Goal: Task Accomplishment & Management: Use online tool/utility

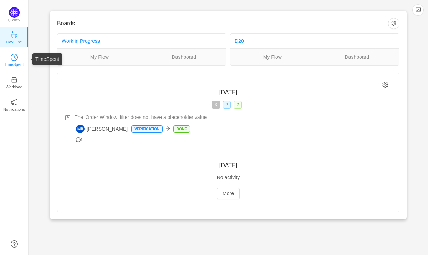
click at [12, 64] on p "TimeSpent" at bounding box center [14, 64] width 19 height 6
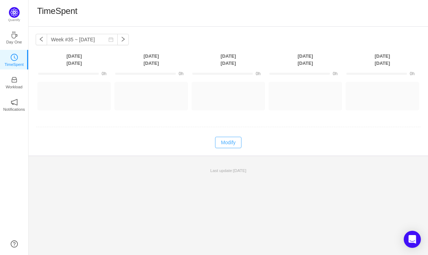
click at [223, 140] on button "Modify" at bounding box center [228, 142] width 26 height 11
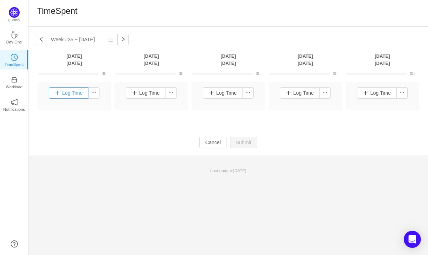
click at [70, 93] on button "Log Time" at bounding box center [69, 92] width 40 height 11
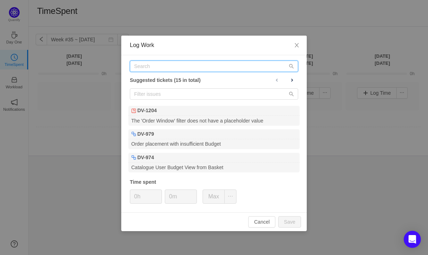
click at [180, 70] on input "text" at bounding box center [214, 66] width 168 height 11
paste input "DV-789"
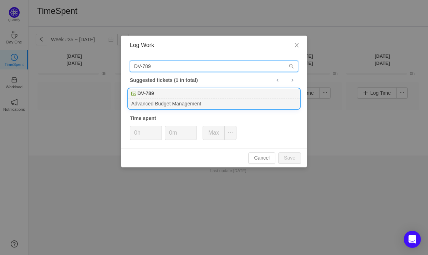
type input "DV-789"
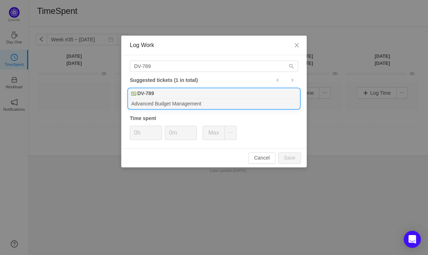
click at [171, 97] on div "DV-789" at bounding box center [213, 94] width 171 height 10
click at [285, 159] on button "Save" at bounding box center [289, 158] width 23 height 11
type input "0h"
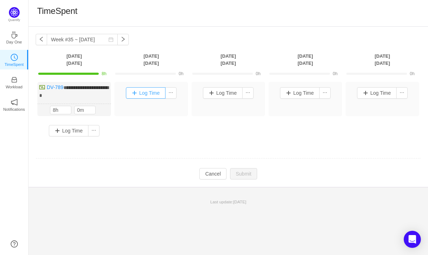
click at [144, 93] on button "Log Time" at bounding box center [146, 92] width 40 height 11
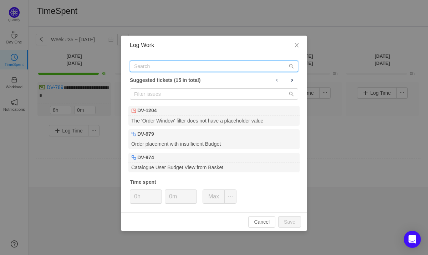
click at [191, 68] on input "text" at bounding box center [214, 66] width 168 height 11
paste input "DV-789"
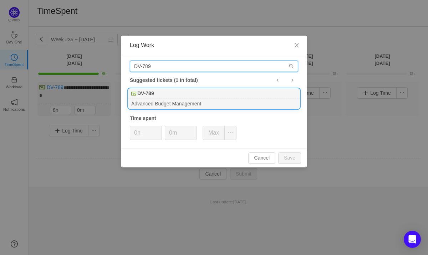
type input "DV-789"
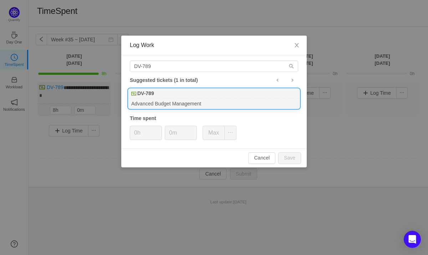
click at [172, 99] on div "Advanced Budget Management" at bounding box center [213, 104] width 171 height 10
click at [293, 158] on button "Save" at bounding box center [289, 158] width 23 height 11
type input "0h"
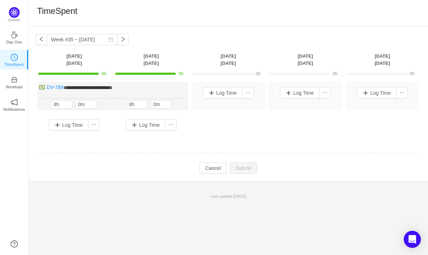
click at [332, 20] on div "TimeSpent" at bounding box center [228, 13] width 382 height 15
click at [229, 92] on button "Log Time" at bounding box center [223, 92] width 40 height 11
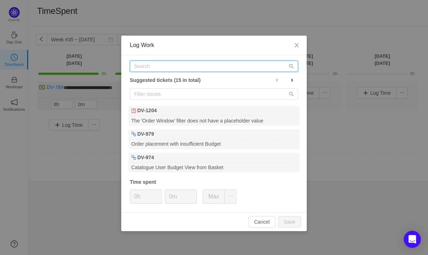
click at [181, 65] on input "text" at bounding box center [214, 66] width 168 height 11
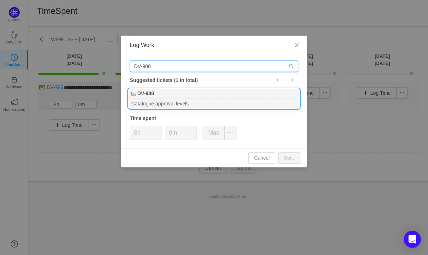
type input "DV-988"
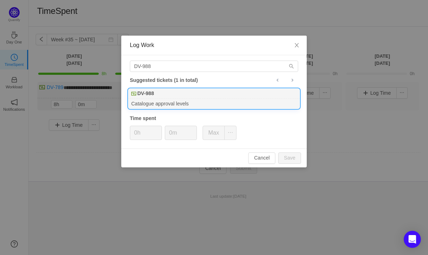
click at [179, 102] on div "Catalogue approval levels" at bounding box center [213, 104] width 171 height 10
click at [289, 160] on button "Save" at bounding box center [289, 158] width 23 height 11
type input "0h"
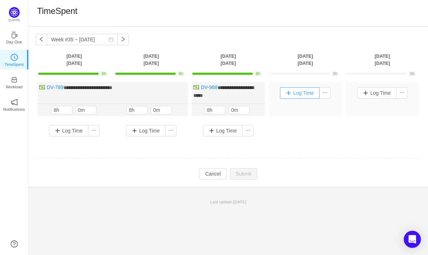
click at [303, 92] on button "Log Time" at bounding box center [300, 92] width 40 height 11
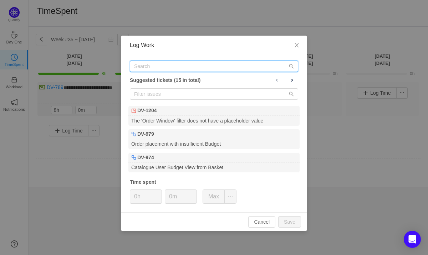
click at [187, 67] on input "text" at bounding box center [214, 66] width 168 height 11
paste input "DV-988"
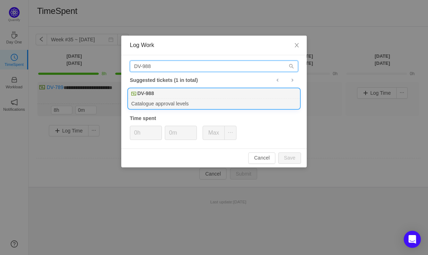
type input "DV-988"
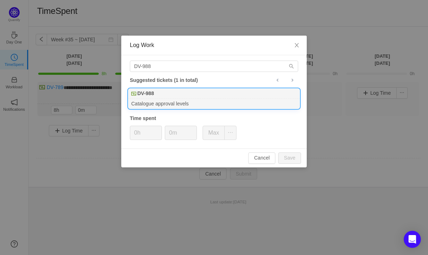
click at [193, 105] on div "Catalogue approval levels" at bounding box center [213, 104] width 171 height 10
click at [291, 156] on button "Save" at bounding box center [289, 158] width 23 height 11
type input "0h"
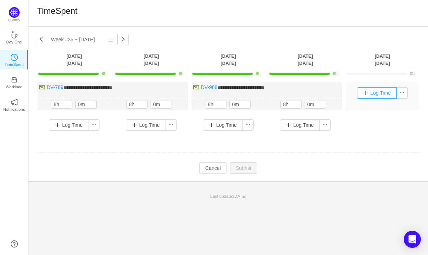
click at [374, 94] on button "Log Time" at bounding box center [377, 92] width 40 height 11
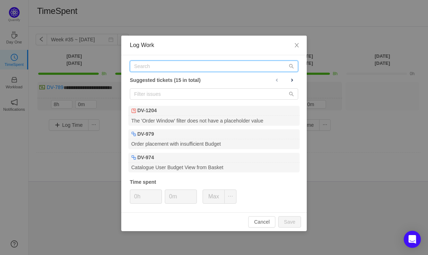
click at [203, 64] on input "text" at bounding box center [214, 66] width 168 height 11
paste input "DV-988"
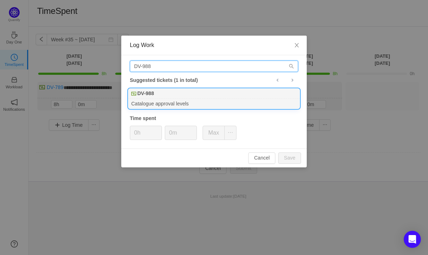
type input "DV-988"
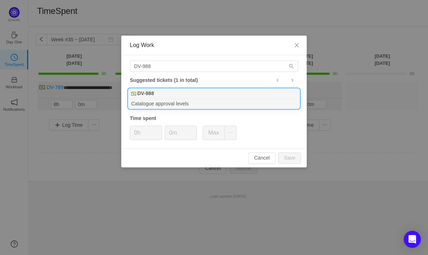
click at [153, 98] on div "DV-988" at bounding box center [213, 94] width 171 height 10
click at [286, 157] on button "Save" at bounding box center [289, 158] width 23 height 11
type input "0h"
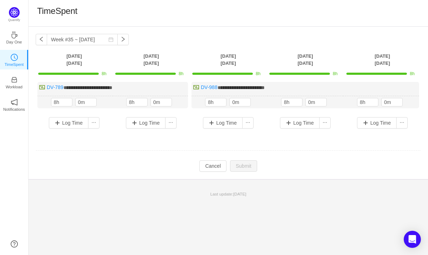
click at [216, 11] on div "TimeSpent" at bounding box center [228, 13] width 382 height 15
click at [137, 158] on td at bounding box center [228, 151] width 385 height 18
click at [282, 16] on div "TimeSpent" at bounding box center [228, 13] width 382 height 15
click at [214, 143] on td at bounding box center [228, 151] width 385 height 18
click at [313, 169] on td "Modify Cancel Submit" at bounding box center [228, 166] width 385 height 12
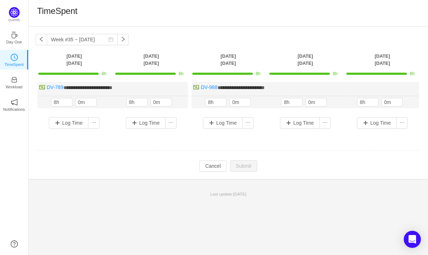
click at [229, 147] on td at bounding box center [228, 151] width 385 height 18
click at [229, 155] on td at bounding box center [228, 151] width 385 height 18
click at [229, 140] on td "**********" at bounding box center [228, 111] width 385 height 62
click at [218, 102] on input "8h" at bounding box center [215, 102] width 21 height 8
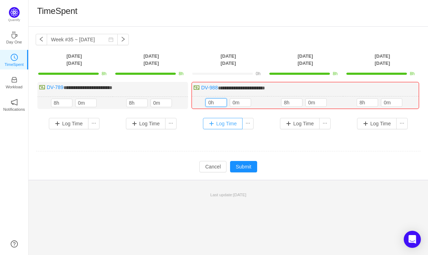
type input "0h"
click at [221, 126] on button "Log Time" at bounding box center [223, 123] width 40 height 11
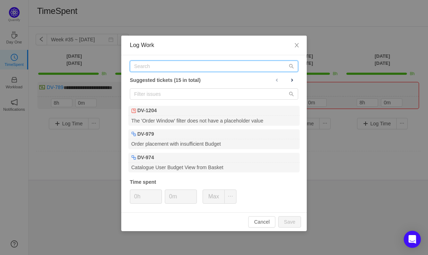
click at [182, 68] on input "text" at bounding box center [214, 66] width 168 height 11
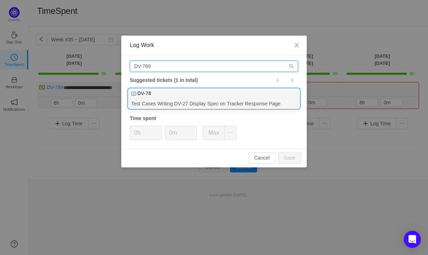
type input "DV-789"
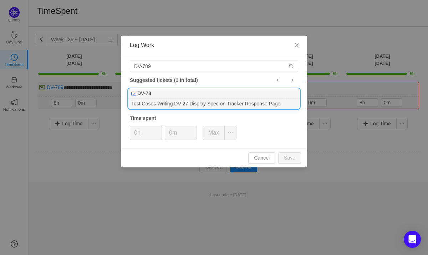
click at [175, 98] on div "DV-78" at bounding box center [213, 94] width 171 height 10
click at [288, 156] on button "Save" at bounding box center [289, 158] width 23 height 11
type input "0h"
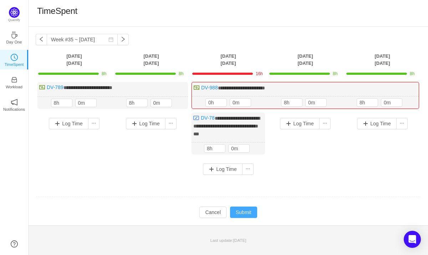
click at [246, 210] on button "Submit" at bounding box center [243, 212] width 27 height 11
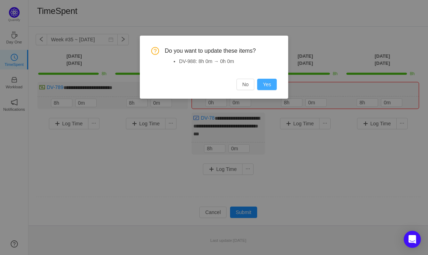
click at [266, 90] on button "Yes" at bounding box center [267, 84] width 20 height 11
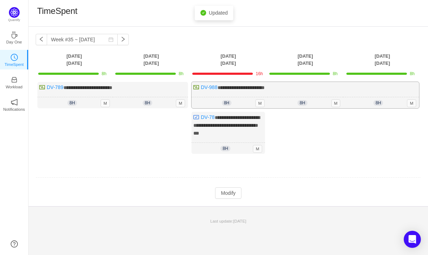
click at [265, 86] on span "**********" at bounding box center [241, 87] width 47 height 5
click at [287, 138] on div "Log Time" at bounding box center [305, 135] width 73 height 46
click at [227, 192] on button "Modify" at bounding box center [228, 193] width 26 height 11
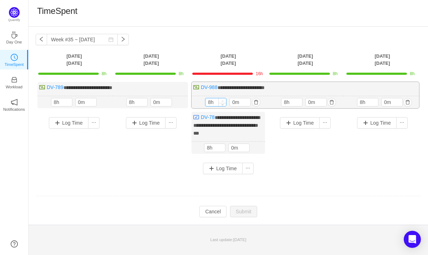
click at [219, 102] on span "Increase Value" at bounding box center [222, 100] width 7 height 5
click at [212, 103] on input "8h" at bounding box center [215, 102] width 21 height 8
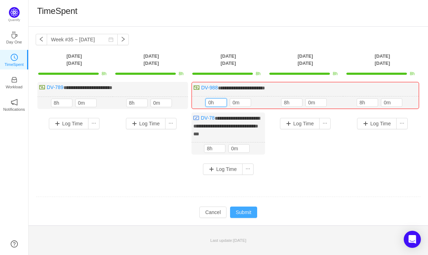
type input "0h"
click at [248, 210] on button "Submit" at bounding box center [243, 212] width 27 height 11
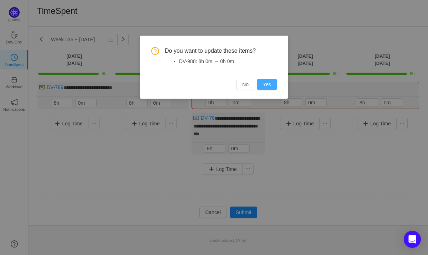
click at [268, 85] on button "Yes" at bounding box center [267, 84] width 20 height 11
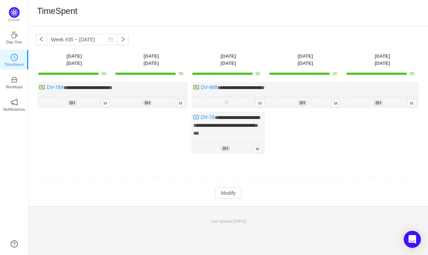
click at [317, 176] on td at bounding box center [228, 178] width 385 height 18
click at [311, 24] on div "TimeSpent" at bounding box center [229, 13] width 400 height 27
